Goal: Task Accomplishment & Management: Manage account settings

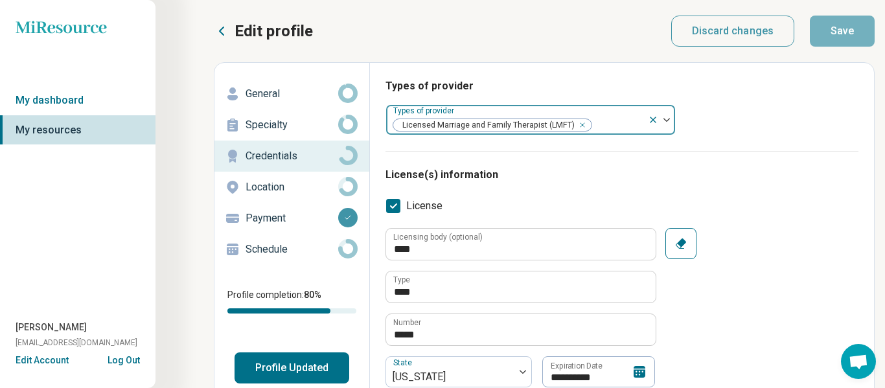
click at [667, 124] on div at bounding box center [661, 120] width 27 height 30
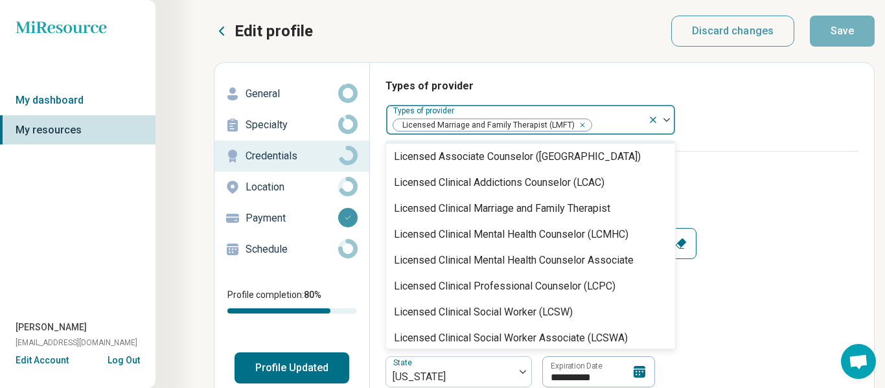
scroll to position [536, 0]
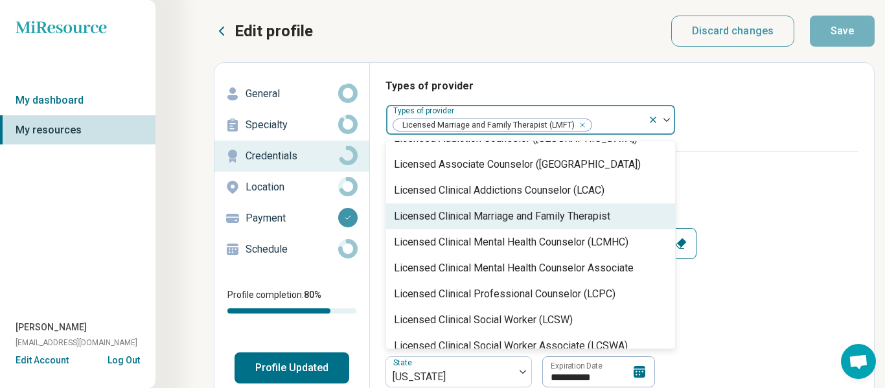
click at [512, 220] on div "Licensed Clinical Marriage and Family Therapist" at bounding box center [502, 217] width 216 height 16
type textarea "*"
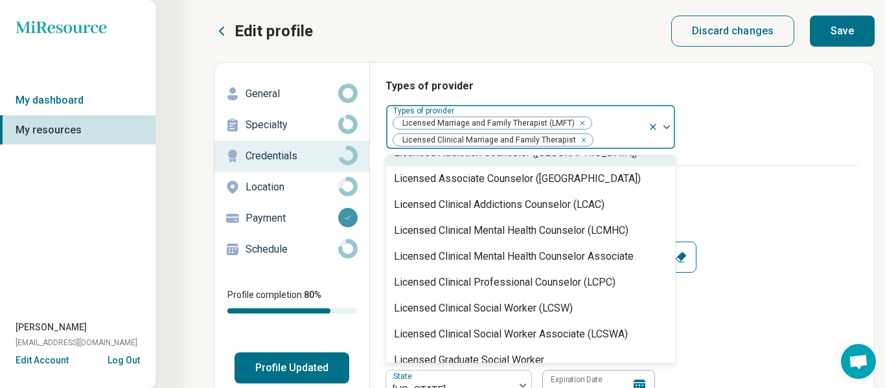
click at [579, 123] on icon "Remove [object Object]" at bounding box center [579, 123] width 9 height 9
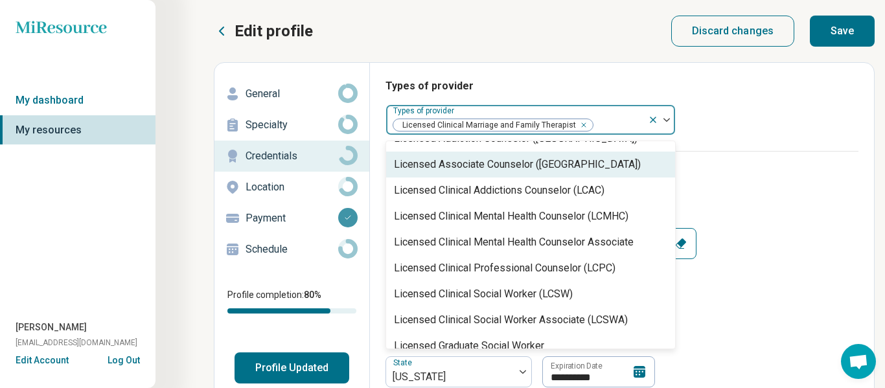
click at [733, 172] on h3 "License(s) information" at bounding box center [621, 175] width 473 height 16
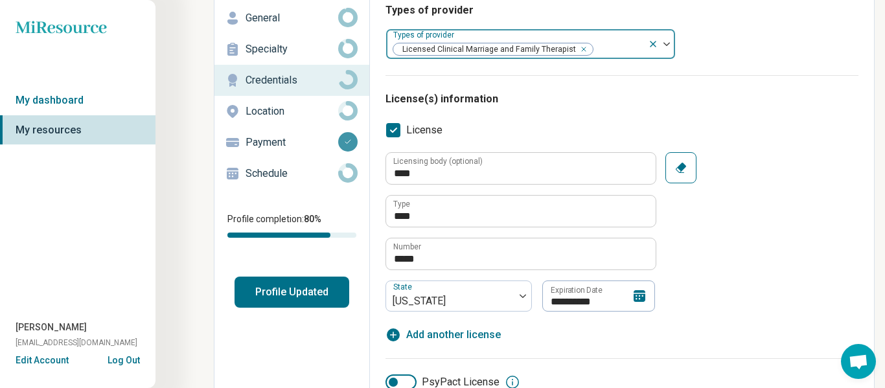
scroll to position [78, 0]
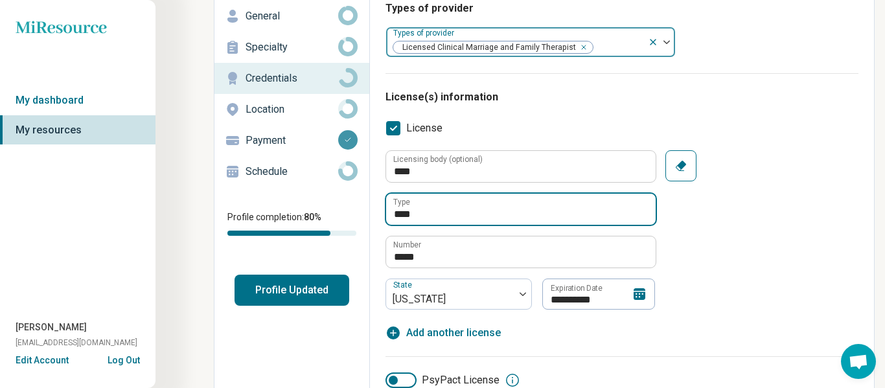
click at [505, 211] on input "****" at bounding box center [520, 209] width 269 height 31
click at [415, 212] on input "****" at bounding box center [520, 209] width 269 height 31
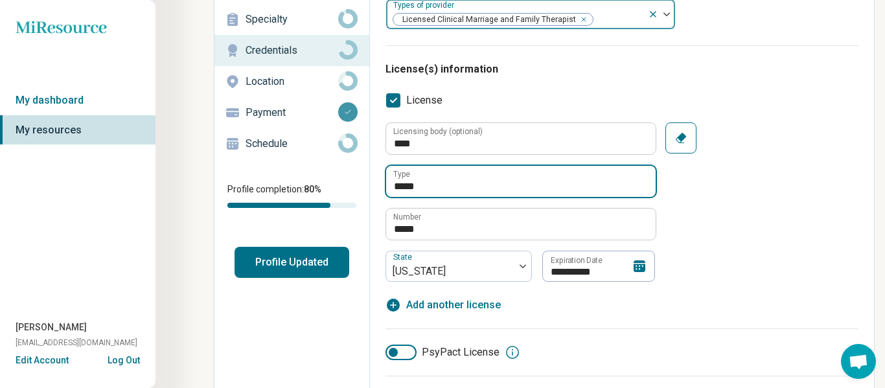
scroll to position [110, 0]
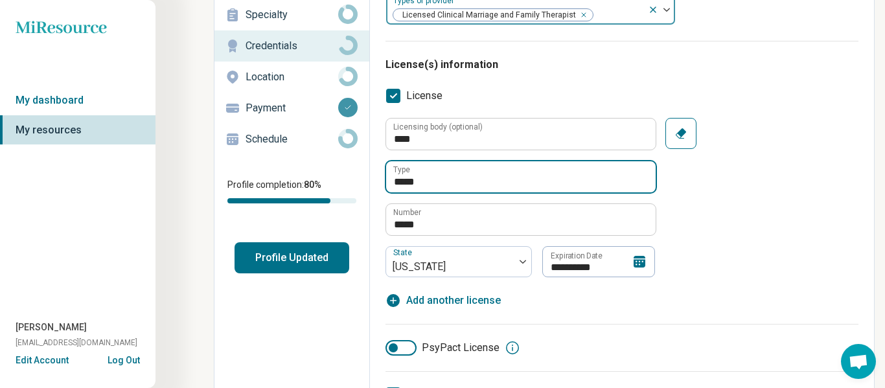
type input "*****"
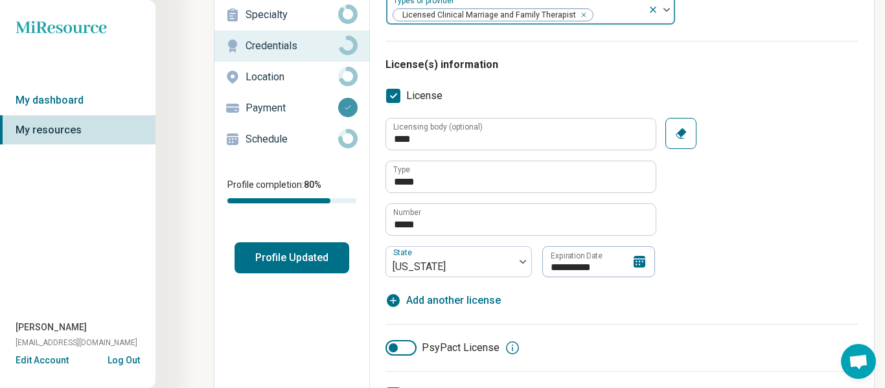
click at [639, 262] on icon at bounding box center [639, 262] width 12 height 12
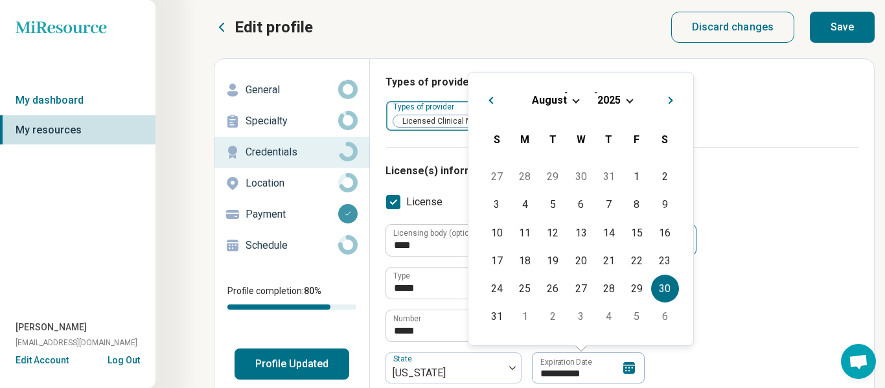
scroll to position [0, 0]
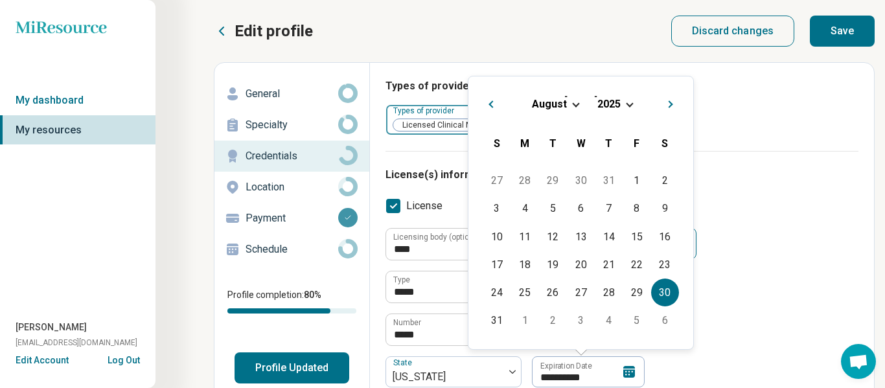
click at [625, 104] on div "[DATE]" at bounding box center [581, 104] width 204 height 14
click at [628, 107] on span "Choose Date" at bounding box center [629, 103] width 7 height 7
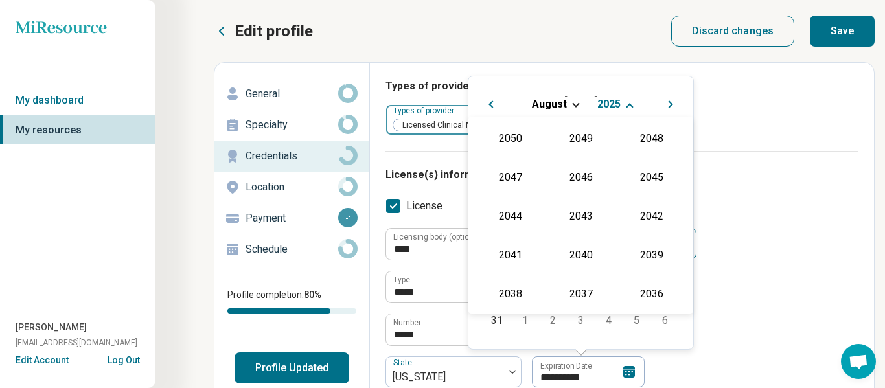
scroll to position [234, 0]
click at [637, 177] on div "2027" at bounding box center [651, 176] width 63 height 23
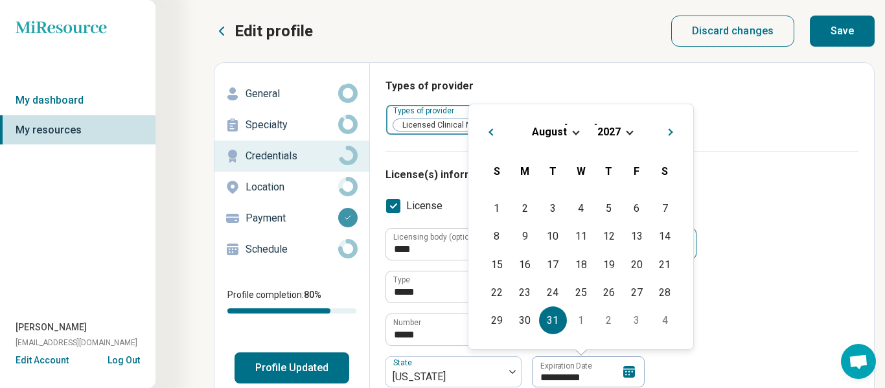
click at [557, 326] on div "31" at bounding box center [553, 320] width 28 height 28
type input "**********"
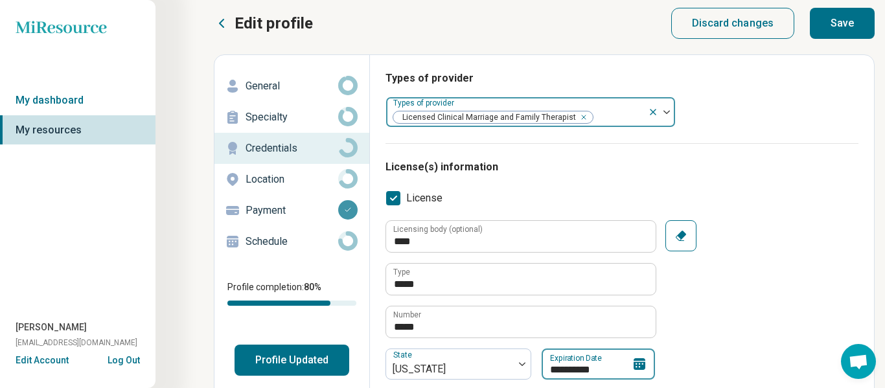
scroll to position [0, 0]
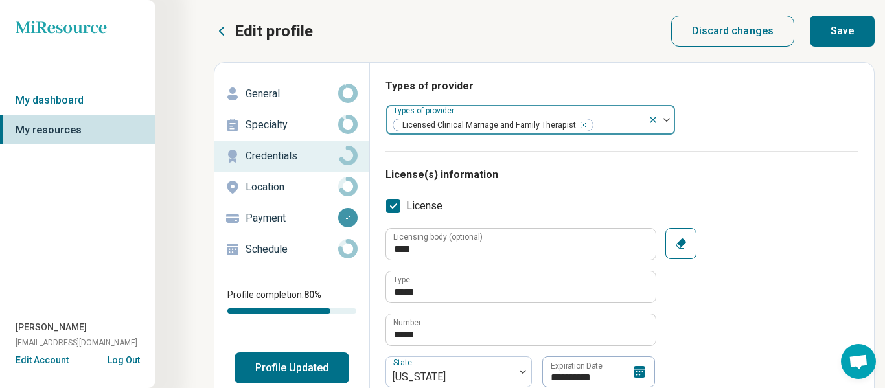
click at [846, 37] on button "Save" at bounding box center [842, 31] width 65 height 31
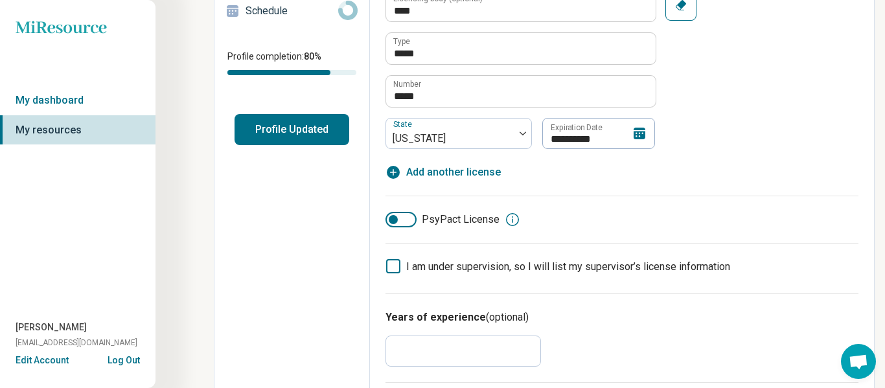
scroll to position [240, 0]
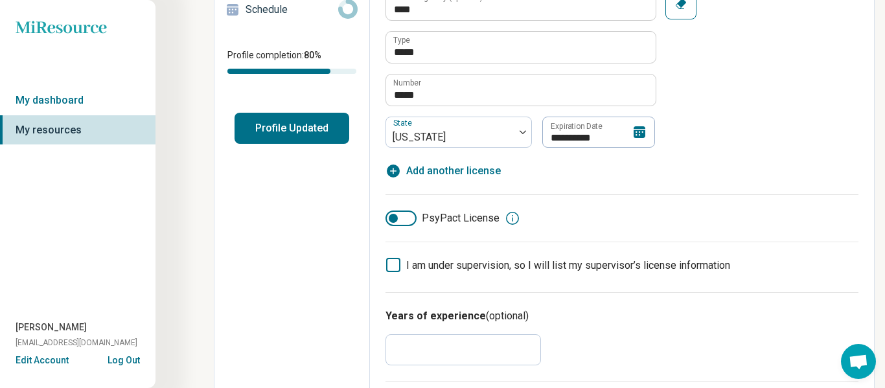
click at [279, 120] on button "Profile Updated" at bounding box center [291, 128] width 115 height 31
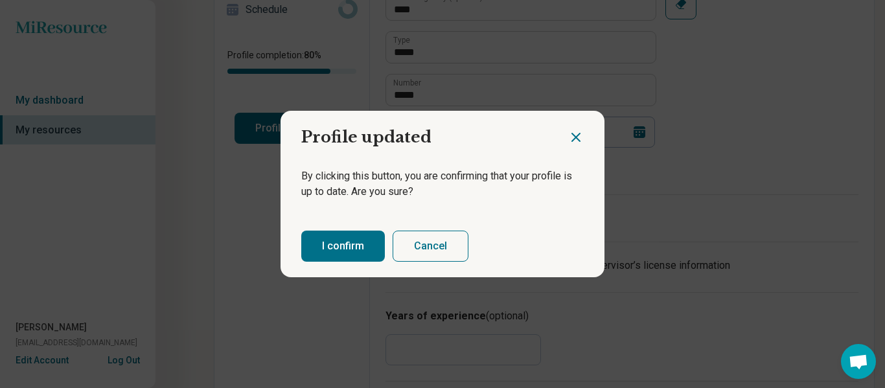
type textarea "*"
click at [342, 248] on button "I confirm" at bounding box center [343, 246] width 84 height 31
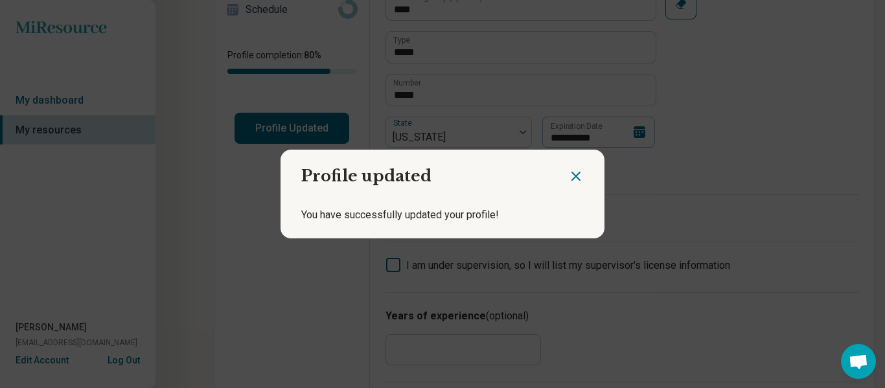
click at [575, 176] on icon "Close dialog" at bounding box center [576, 176] width 8 height 8
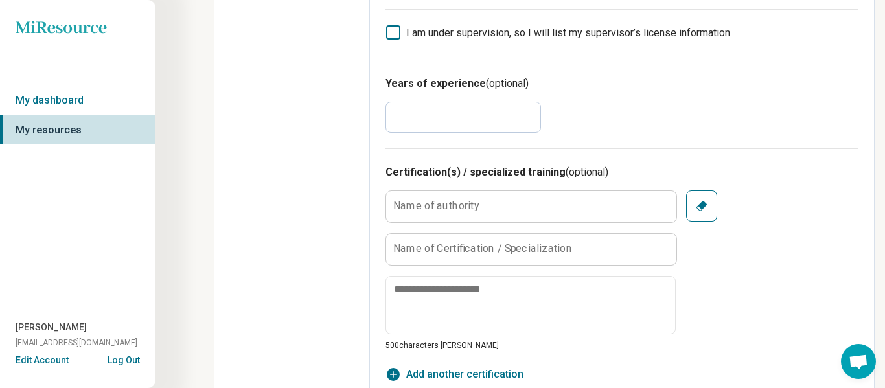
scroll to position [246, 0]
